Goal: Communication & Community: Answer question/provide support

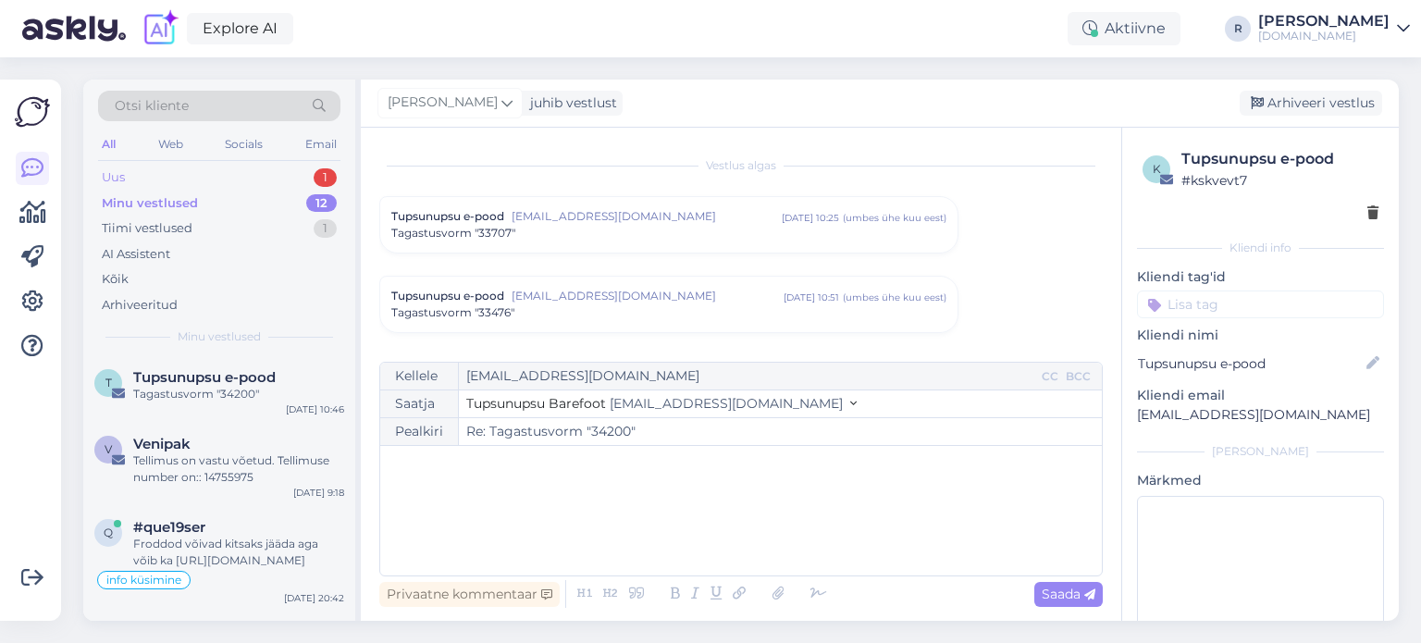
scroll to position [7253, 0]
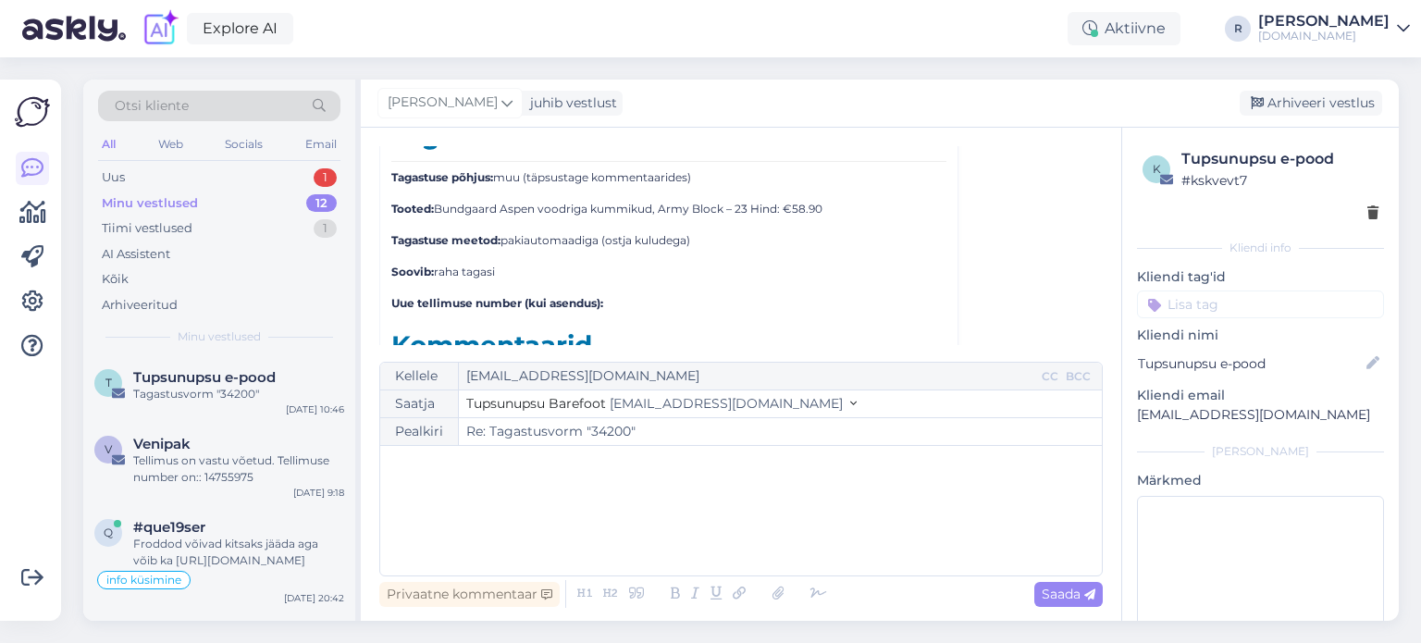
click at [109, 191] on div "Minu vestlused 12" at bounding box center [219, 204] width 242 height 26
click at [114, 179] on div "Uus" at bounding box center [113, 177] width 23 height 18
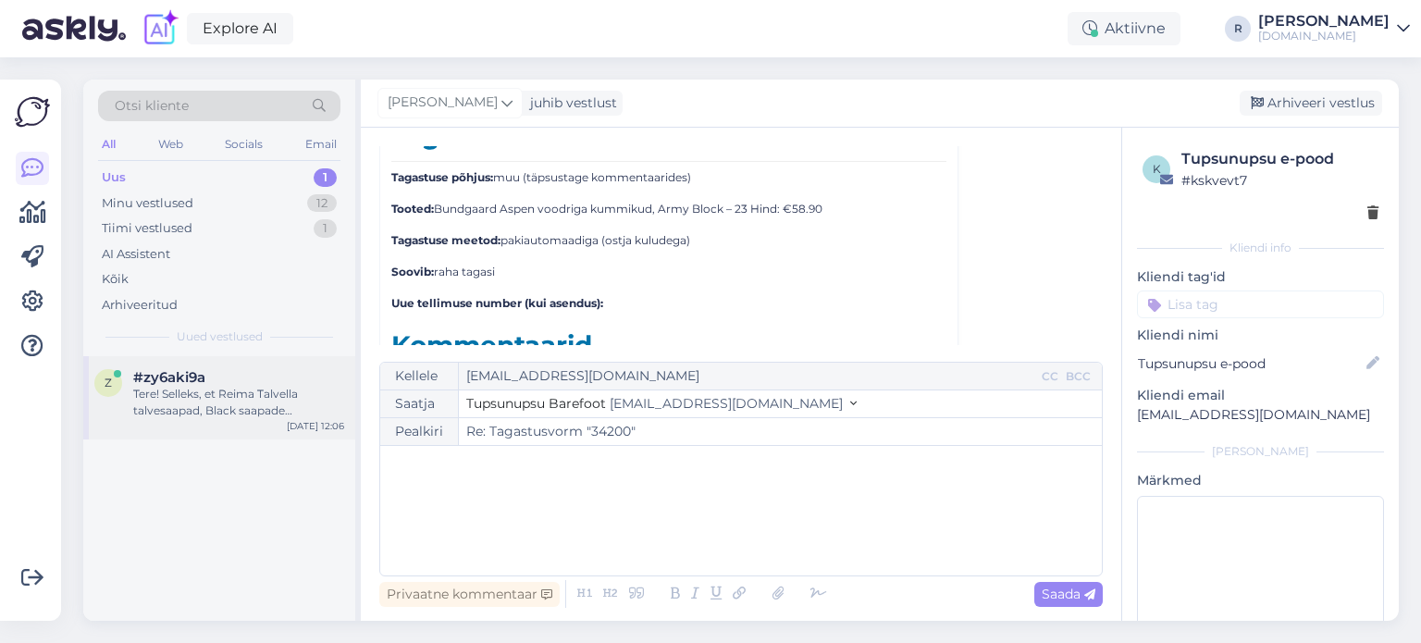
click at [240, 413] on div "Tere! Selleks, et Reima Talvella talvesaapad, Black saapade suuremate suuruste …" at bounding box center [238, 402] width 211 height 33
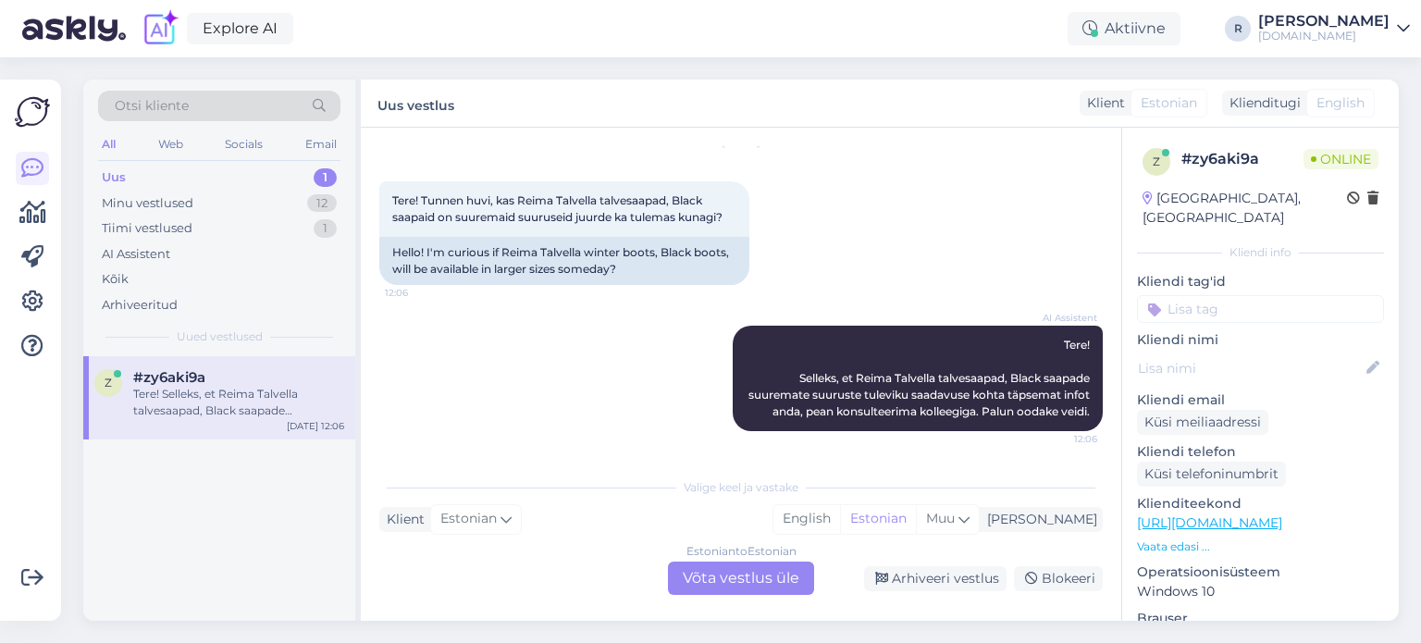
click at [777, 584] on div "Estonian to Estonian Võta vestlus üle" at bounding box center [741, 577] width 146 height 33
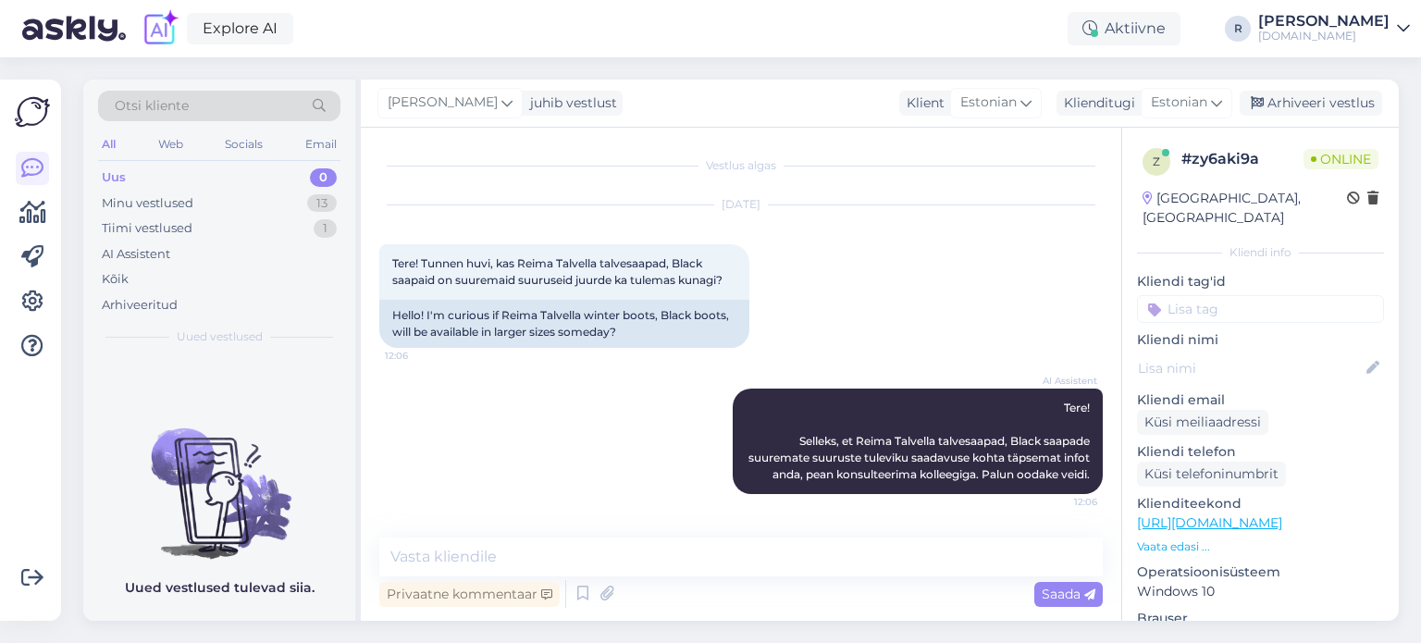
scroll to position [9, 0]
click at [509, 566] on textarea at bounding box center [740, 556] width 723 height 39
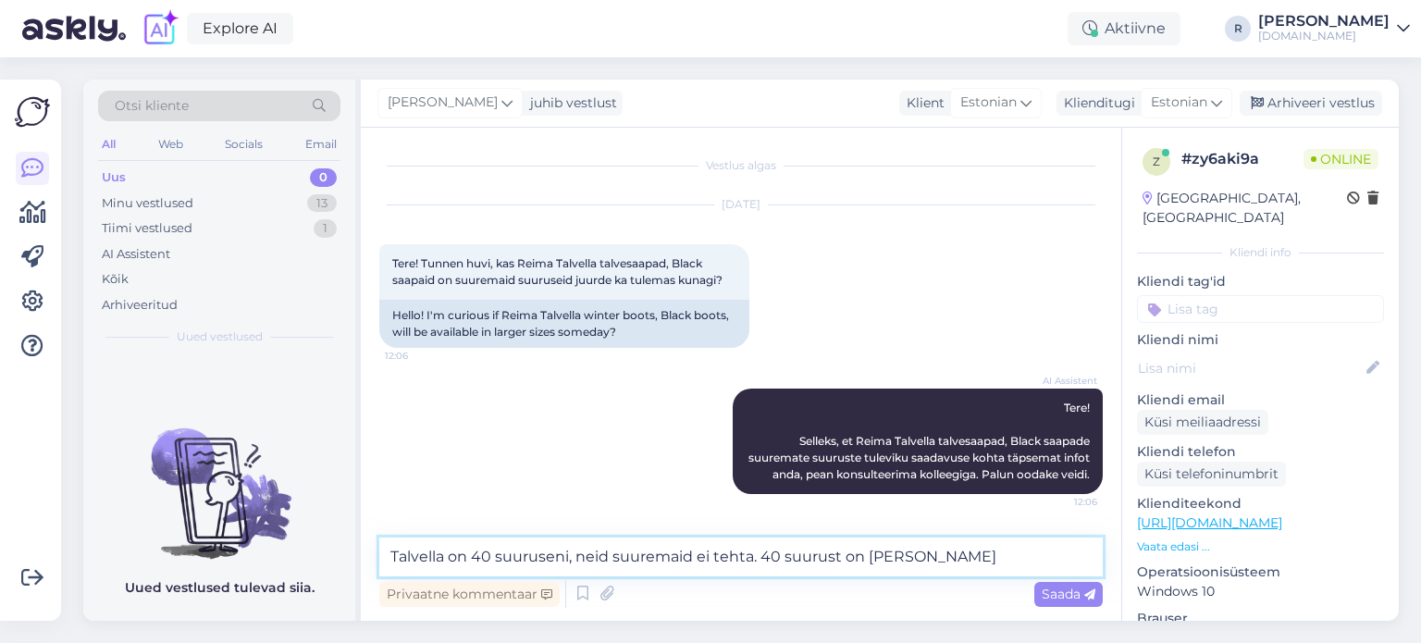
type textarea "Talvella on 40 suuruseni, neid suuremaid ei tehta. 40 suurust on meil olemas"
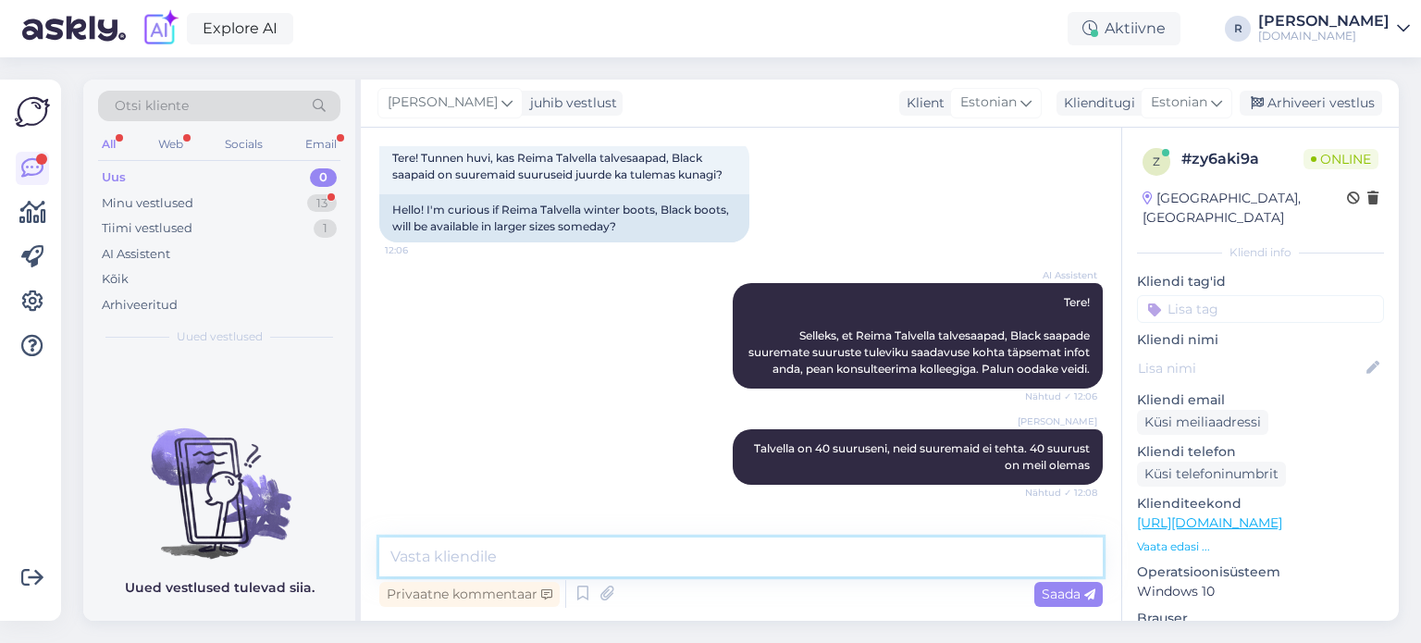
scroll to position [185, 0]
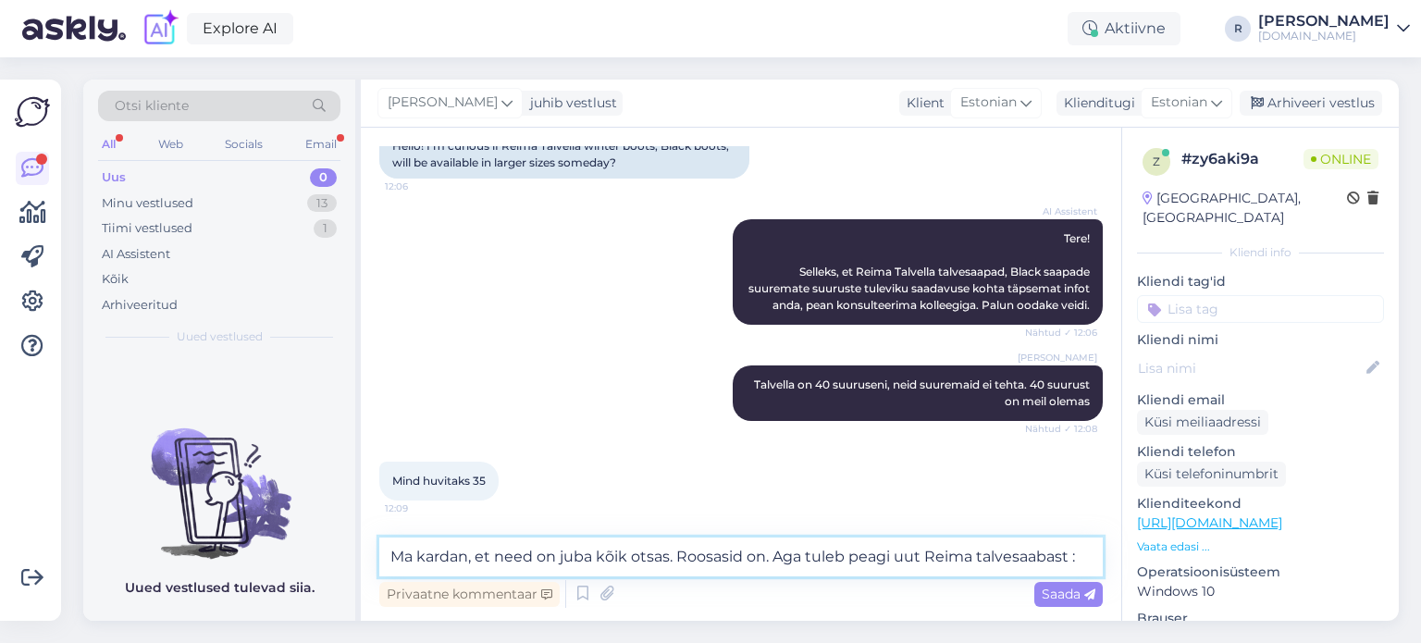
type textarea "Ma kardan, et need on juba kõik otsas. Roosasid on. Aga tuleb peagi uut Reima t…"
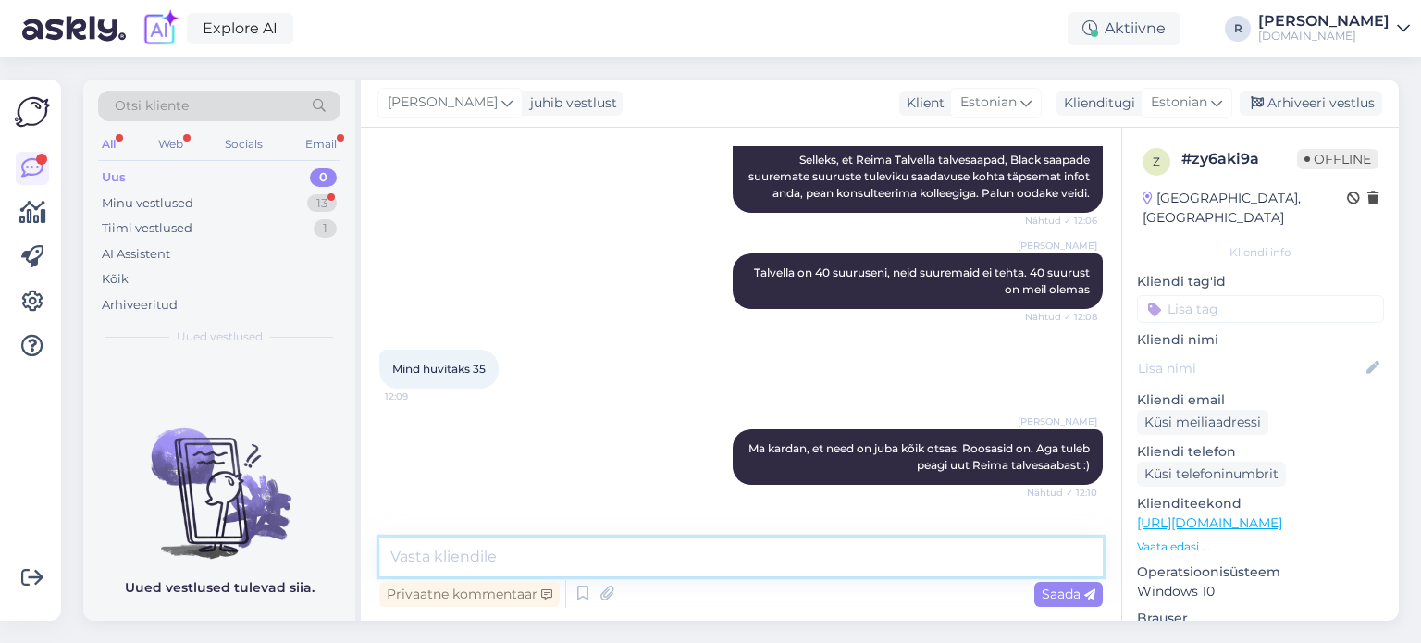
scroll to position [361, 0]
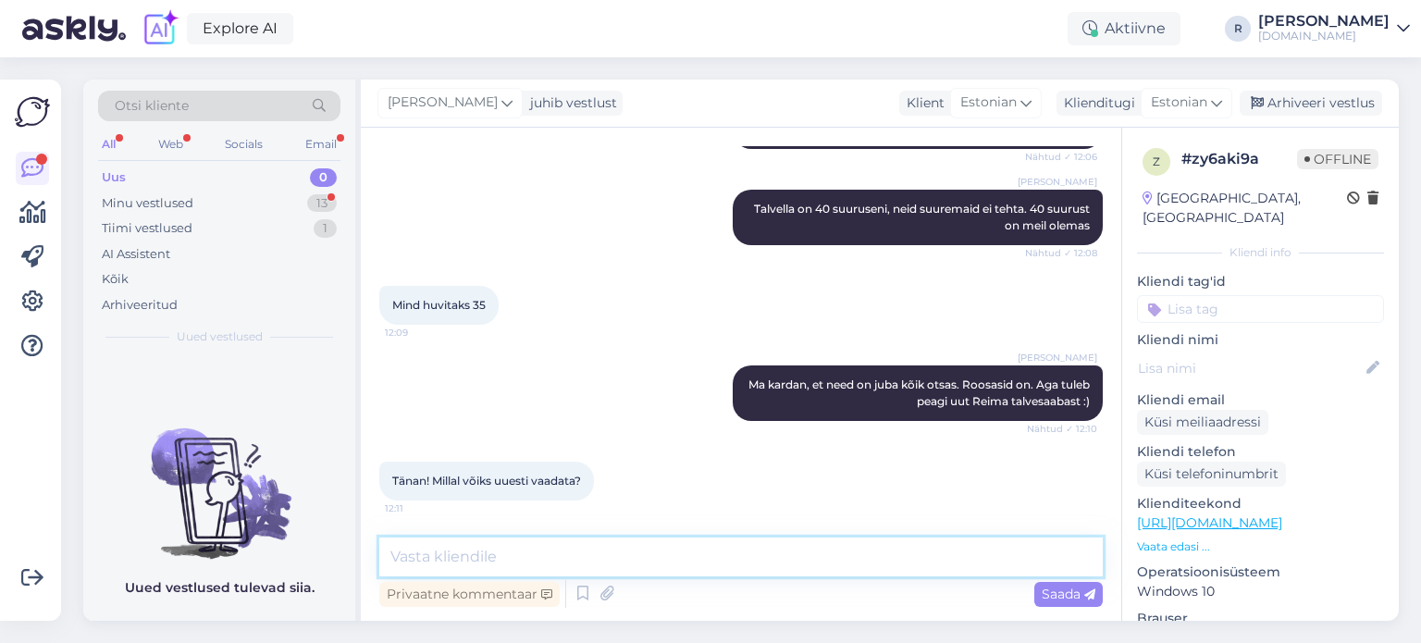
click at [529, 552] on textarea at bounding box center [740, 556] width 723 height 39
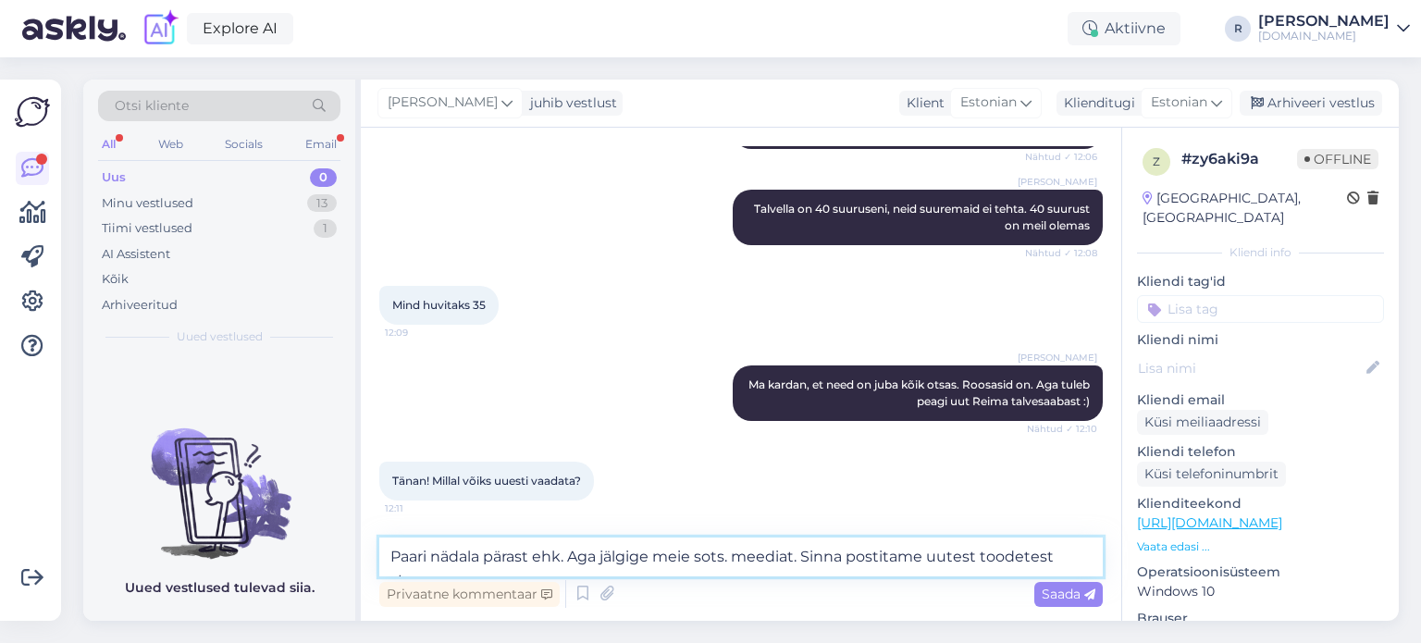
scroll to position [381, 0]
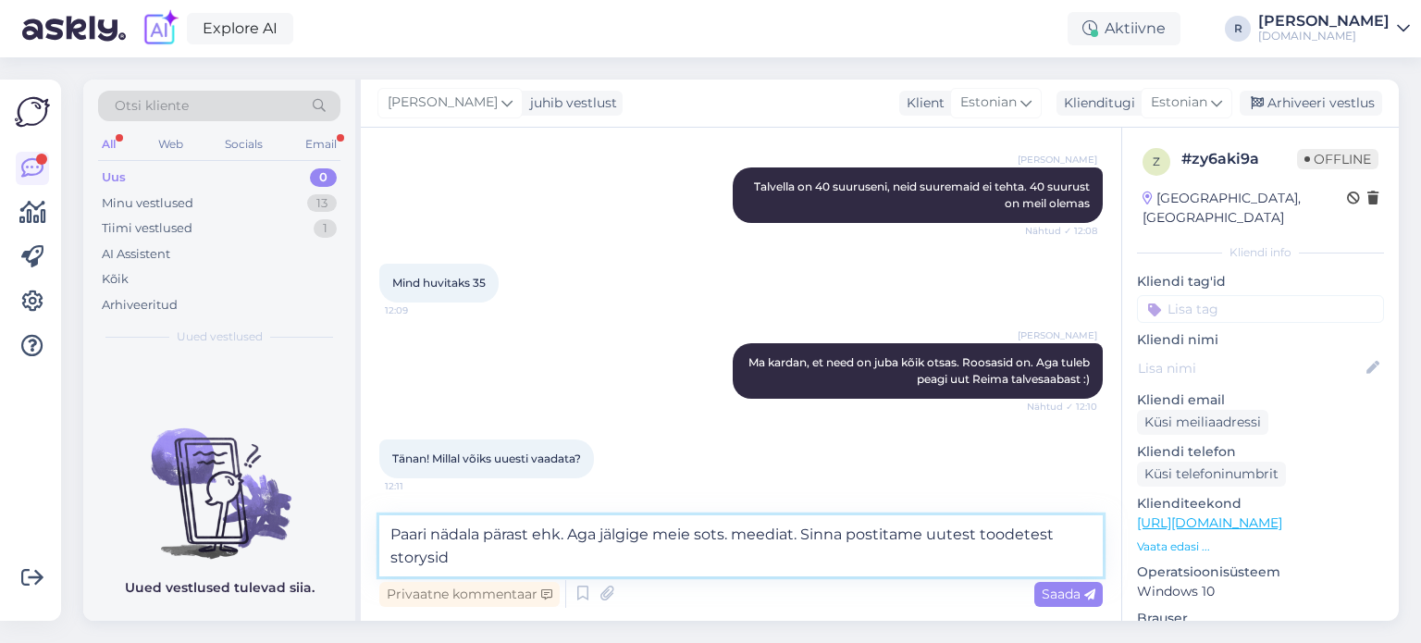
type textarea "Paari nädala pärast ehk. Aga jälgige meie sots. meediat. Sinna postitame uutest…"
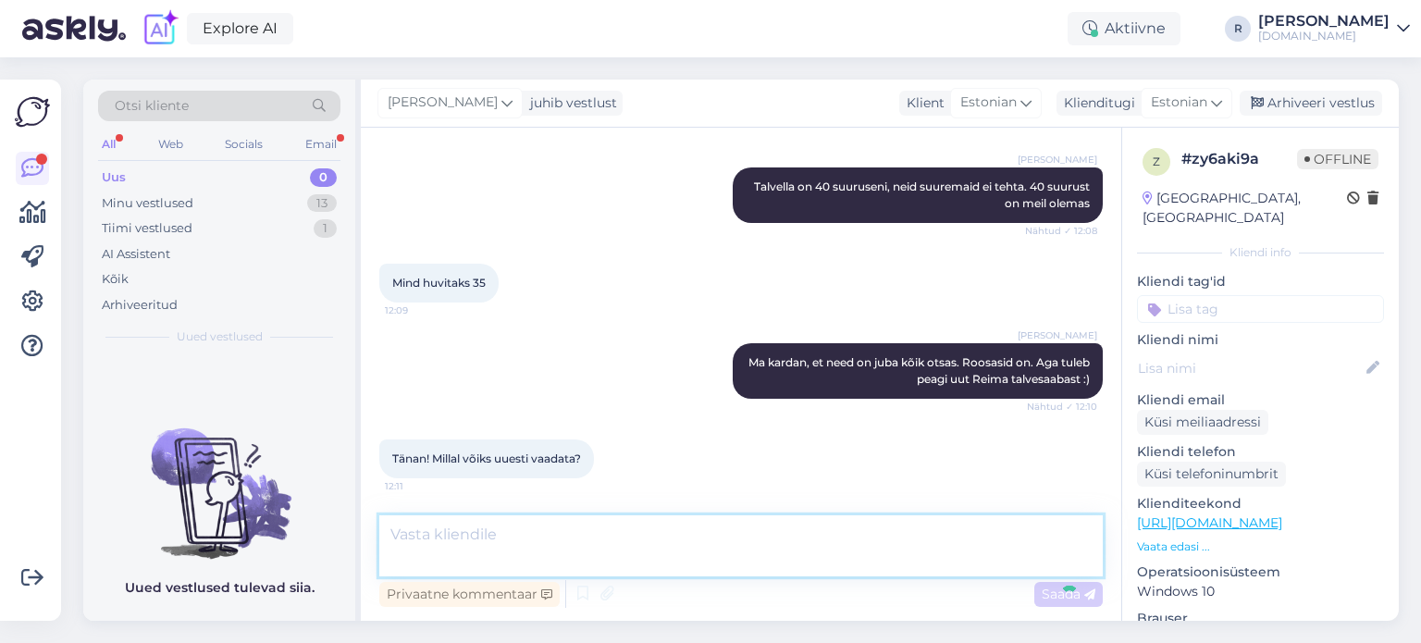
scroll to position [457, 0]
